Goal: Task Accomplishment & Management: Complete application form

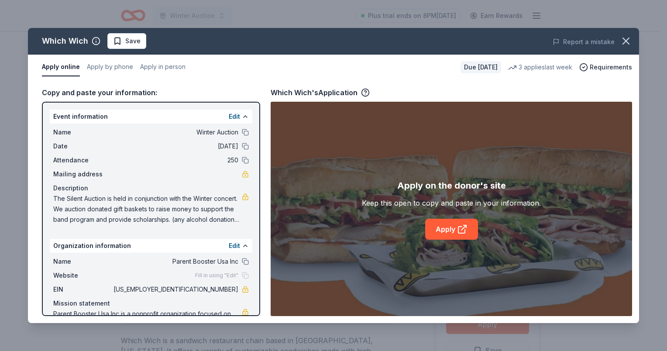
click at [629, 37] on icon "button" at bounding box center [626, 41] width 12 height 12
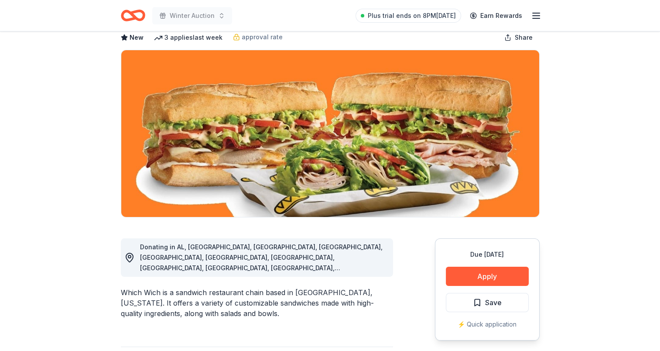
scroll to position [131, 0]
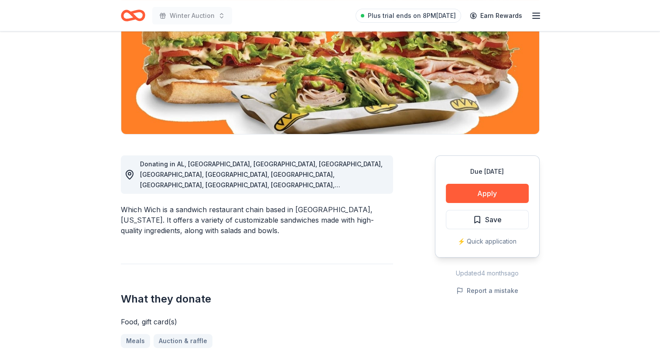
click at [491, 215] on span "Save" at bounding box center [493, 219] width 17 height 11
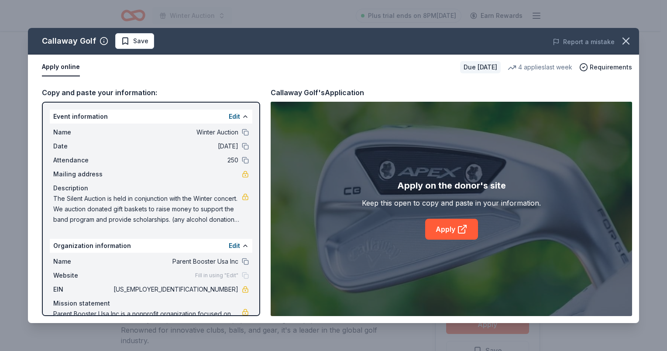
scroll to position [131, 0]
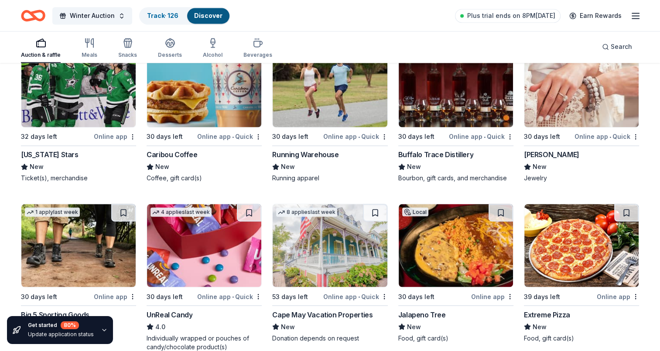
scroll to position [1515, 0]
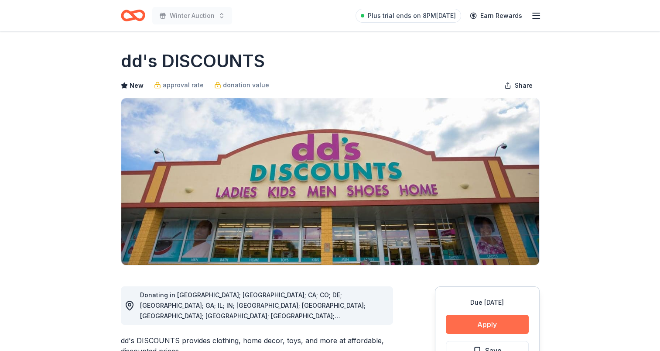
click at [497, 323] on button "Apply" at bounding box center [487, 324] width 83 height 19
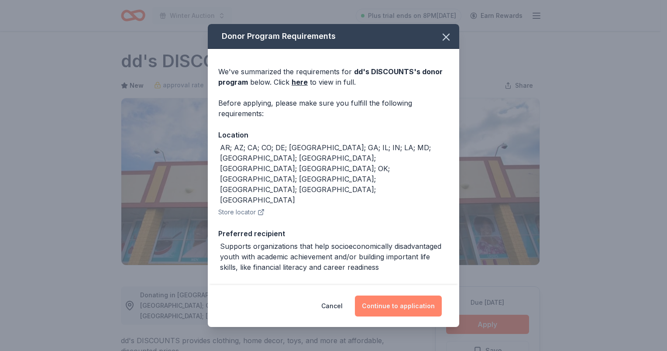
click at [377, 307] on button "Continue to application" at bounding box center [398, 305] width 87 height 21
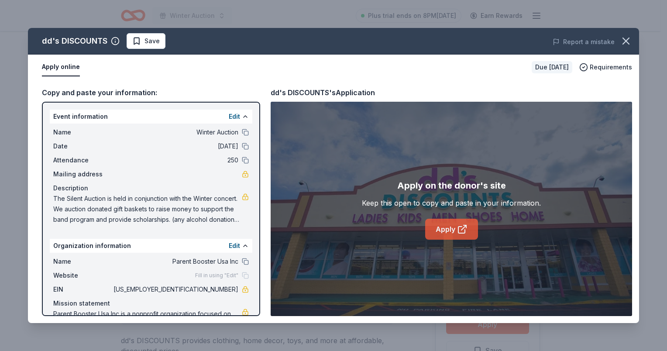
click at [448, 231] on link "Apply" at bounding box center [451, 229] width 53 height 21
